Goal: Information Seeking & Learning: Learn about a topic

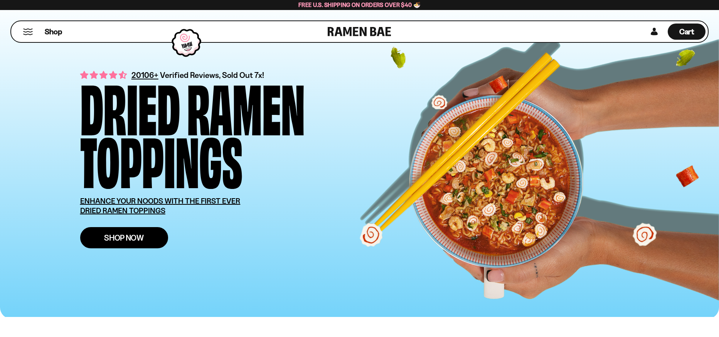
click at [126, 242] on span "Shop Now" at bounding box center [124, 238] width 40 height 8
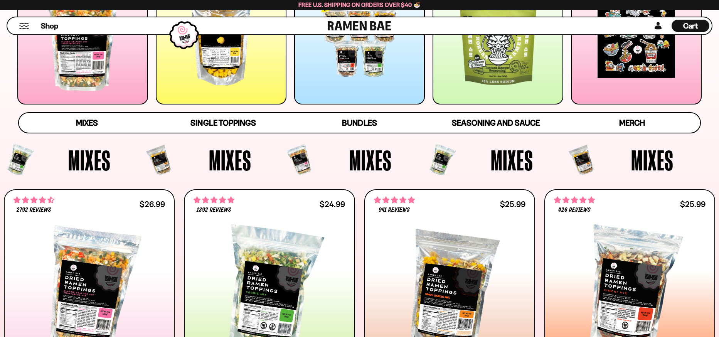
scroll to position [231, 0]
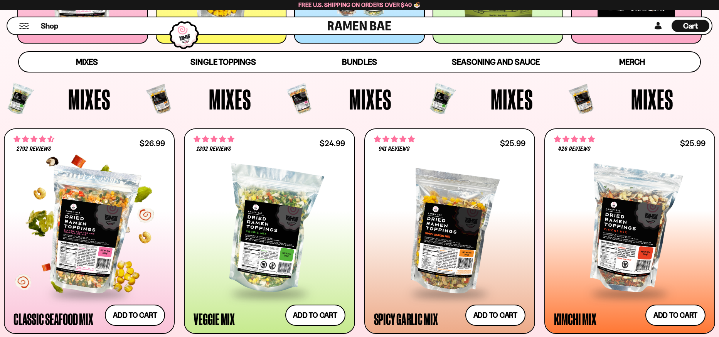
click at [94, 267] on div at bounding box center [88, 230] width 151 height 124
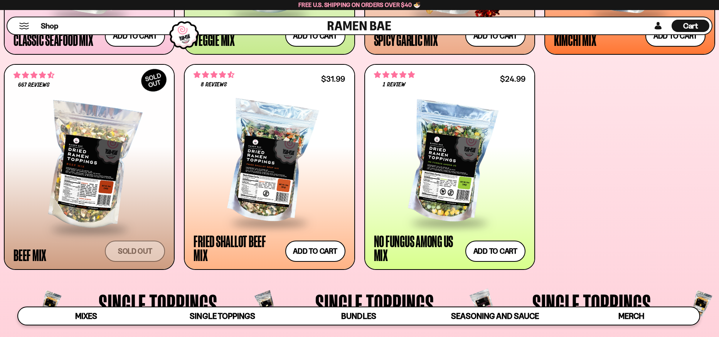
scroll to position [540, 0]
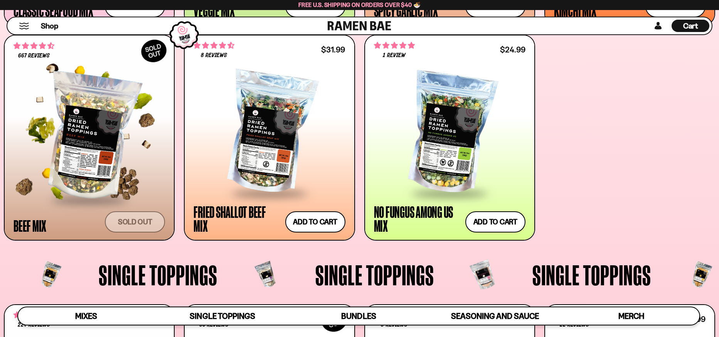
click at [93, 164] on div at bounding box center [88, 137] width 151 height 124
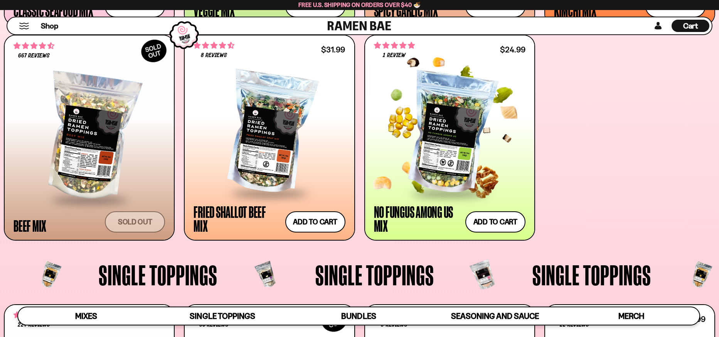
scroll to position [538, 0]
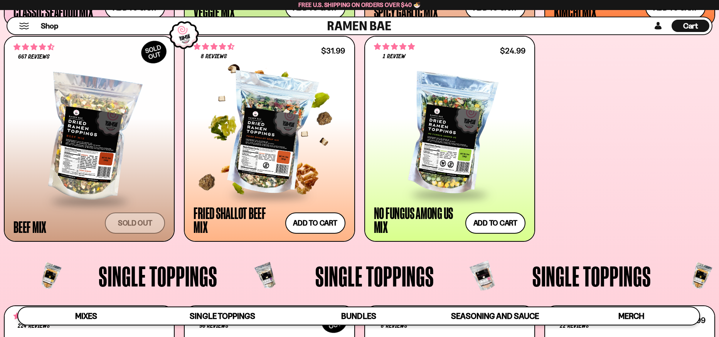
click at [276, 152] on div at bounding box center [268, 134] width 151 height 119
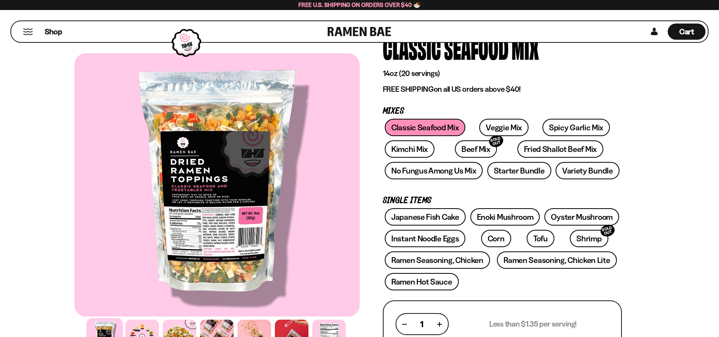
scroll to position [116, 0]
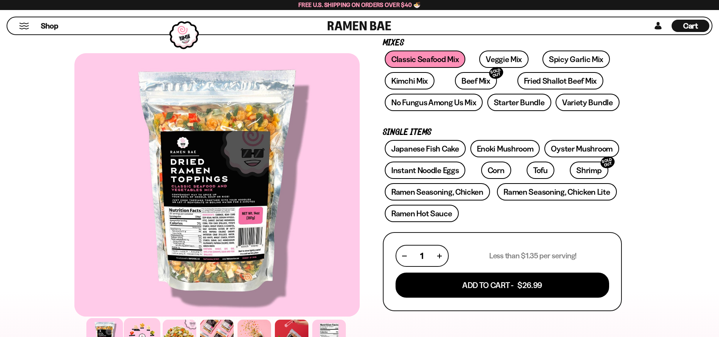
click at [145, 331] on div at bounding box center [142, 336] width 37 height 37
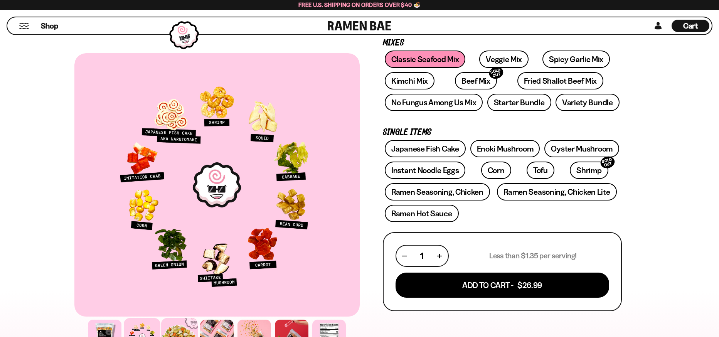
click at [184, 328] on div at bounding box center [179, 336] width 37 height 37
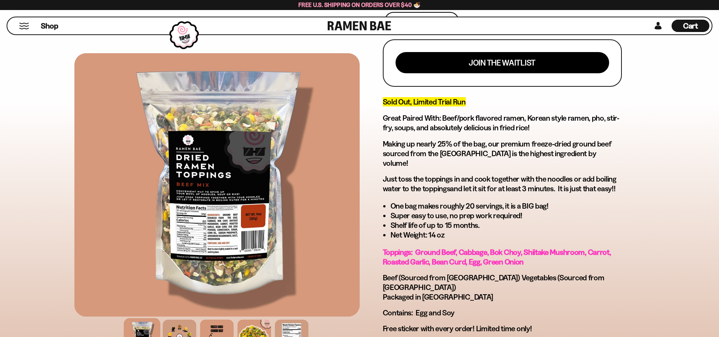
scroll to position [603, 0]
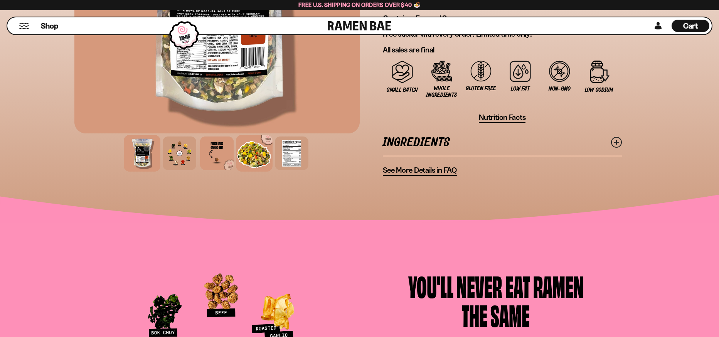
click at [257, 135] on div at bounding box center [254, 153] width 37 height 37
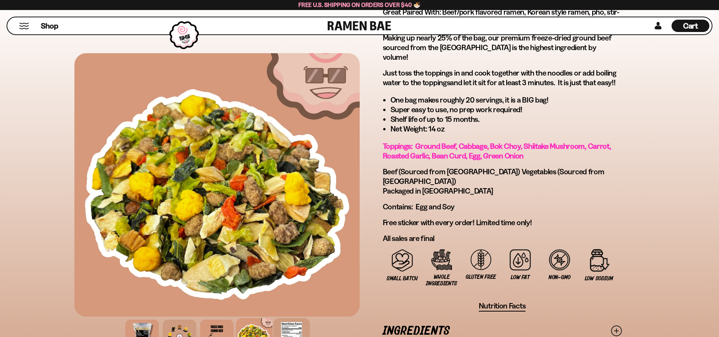
scroll to position [410, 0]
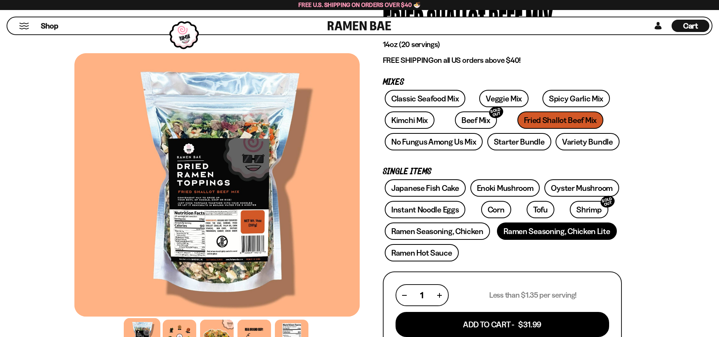
scroll to position [77, 0]
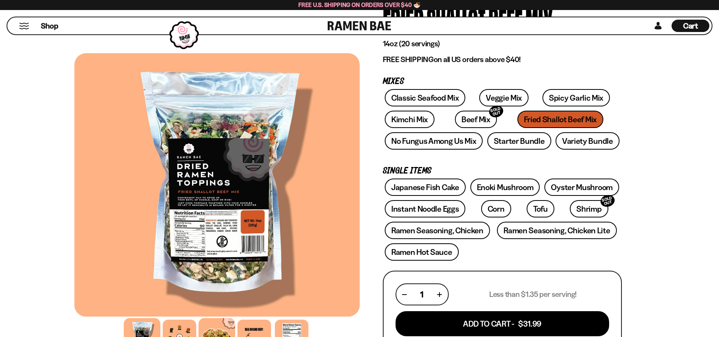
click at [217, 331] on div at bounding box center [216, 336] width 37 height 37
